Goal: Task Accomplishment & Management: Manage account settings

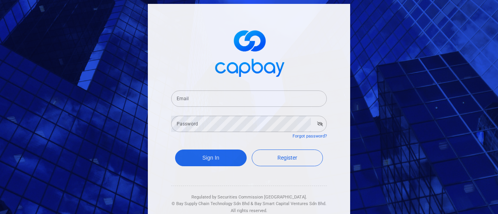
click at [270, 102] on input "Email" at bounding box center [249, 99] width 156 height 16
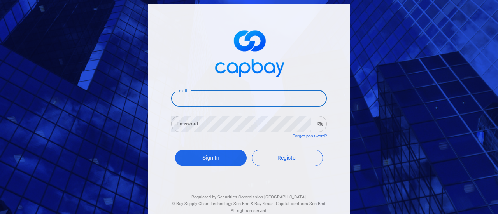
type input "[EMAIL_ADDRESS][DOMAIN_NAME]"
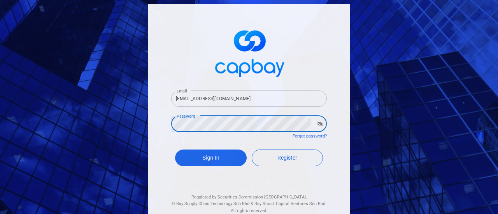
click at [175, 150] on button "Sign In" at bounding box center [211, 158] width 72 height 17
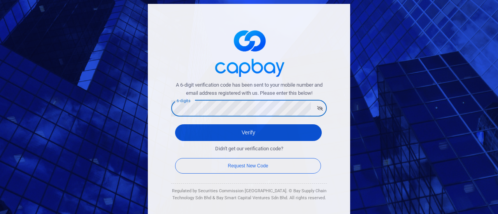
click at [230, 135] on button "Verify" at bounding box center [248, 133] width 147 height 17
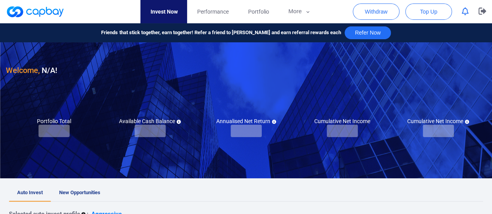
checkbox input "true"
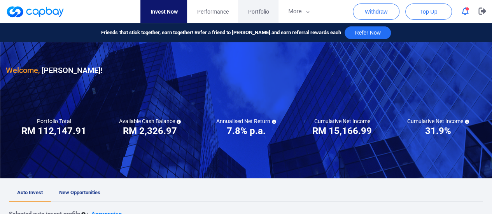
click at [266, 8] on span "Portfolio" at bounding box center [258, 11] width 21 height 9
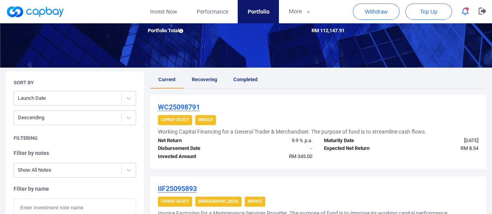
scroll to position [117, 0]
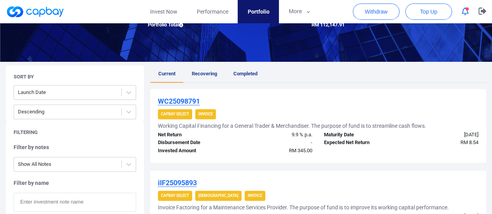
click at [212, 69] on link "Recovering" at bounding box center [205, 74] width 42 height 17
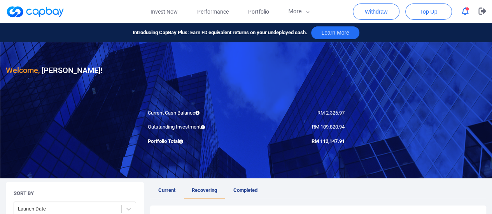
click at [466, 12] on icon "button" at bounding box center [465, 11] width 7 height 8
click at [206, 7] on link "Performance" at bounding box center [212, 11] width 51 height 23
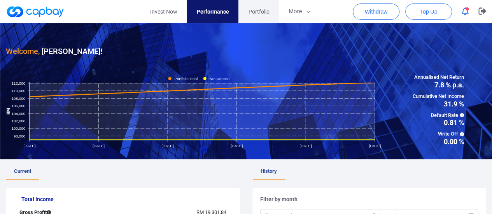
click at [258, 9] on span "Portfolio" at bounding box center [258, 11] width 21 height 9
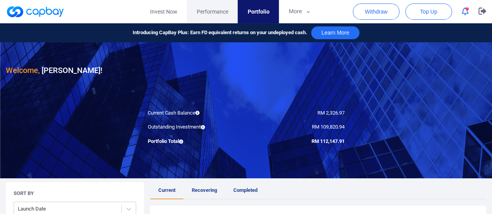
click at [214, 11] on span "Performance" at bounding box center [213, 11] width 32 height 9
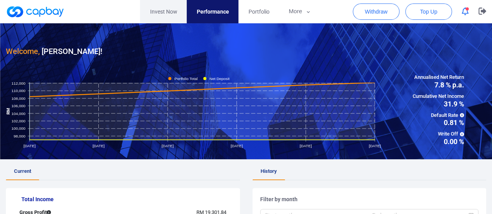
click at [163, 12] on link "Invest Now" at bounding box center [163, 11] width 47 height 23
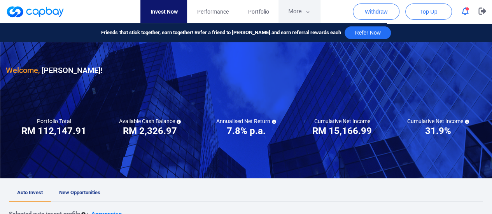
click at [301, 11] on button "More" at bounding box center [300, 11] width 42 height 23
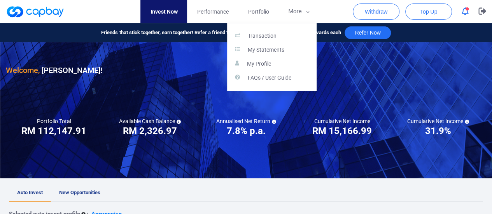
click at [462, 89] on button "button" at bounding box center [246, 107] width 492 height 214
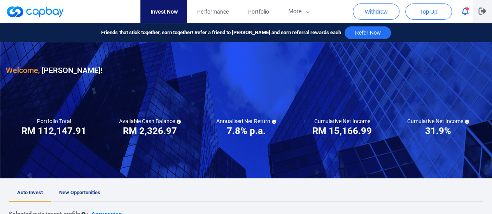
click at [481, 11] on icon "button" at bounding box center [483, 11] width 8 height 7
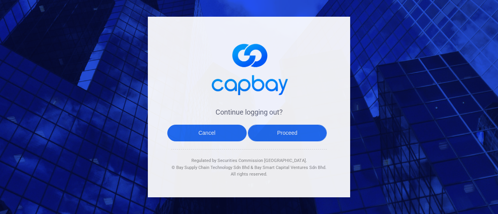
click at [276, 132] on button "Proceed" at bounding box center [287, 133] width 79 height 17
